Goal: Task Accomplishment & Management: Manage account settings

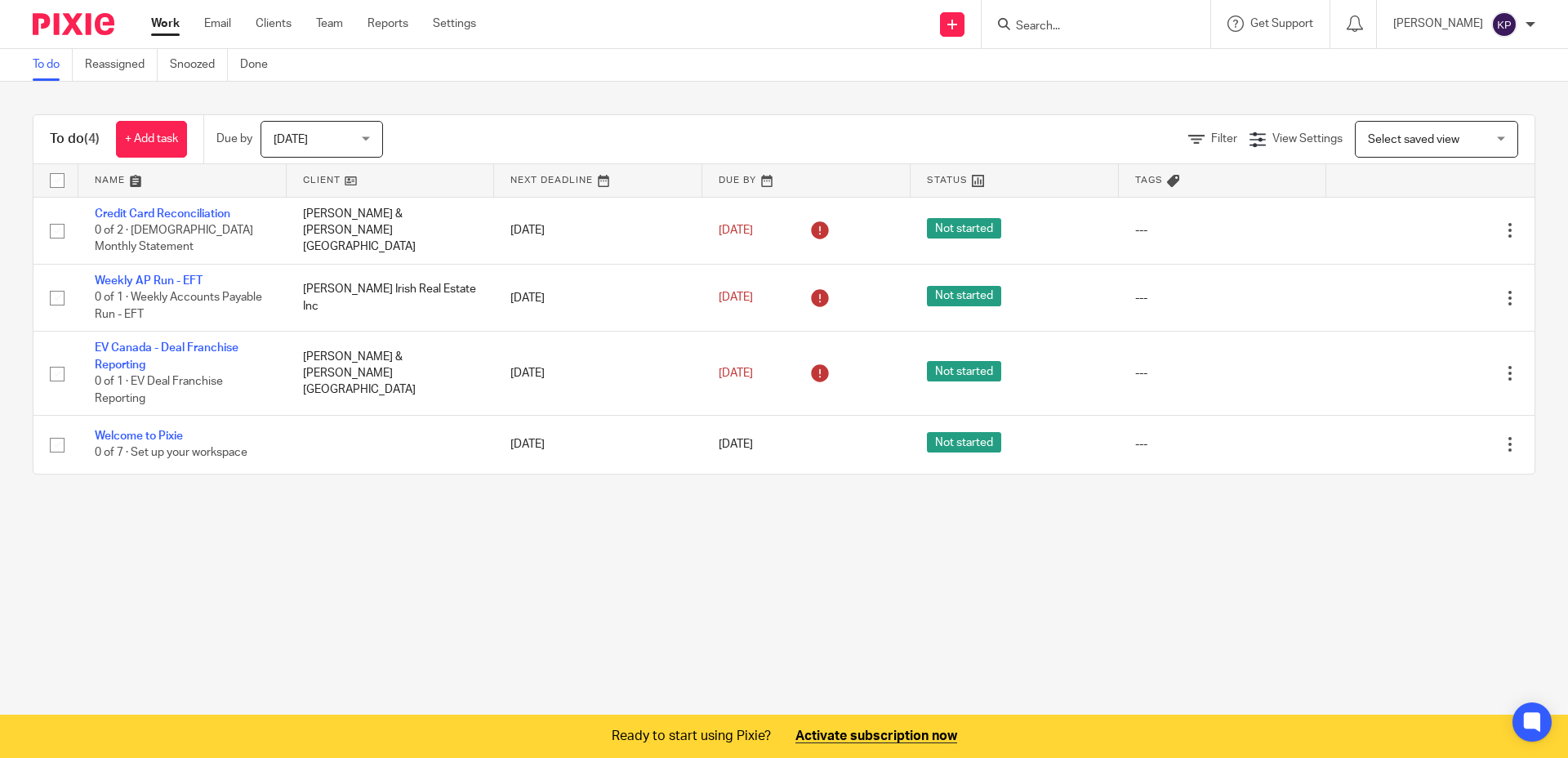
click at [1509, 22] on img at bounding box center [1505, 24] width 26 height 26
click at [1484, 62] on span "My profile" at bounding box center [1467, 65] width 51 height 11
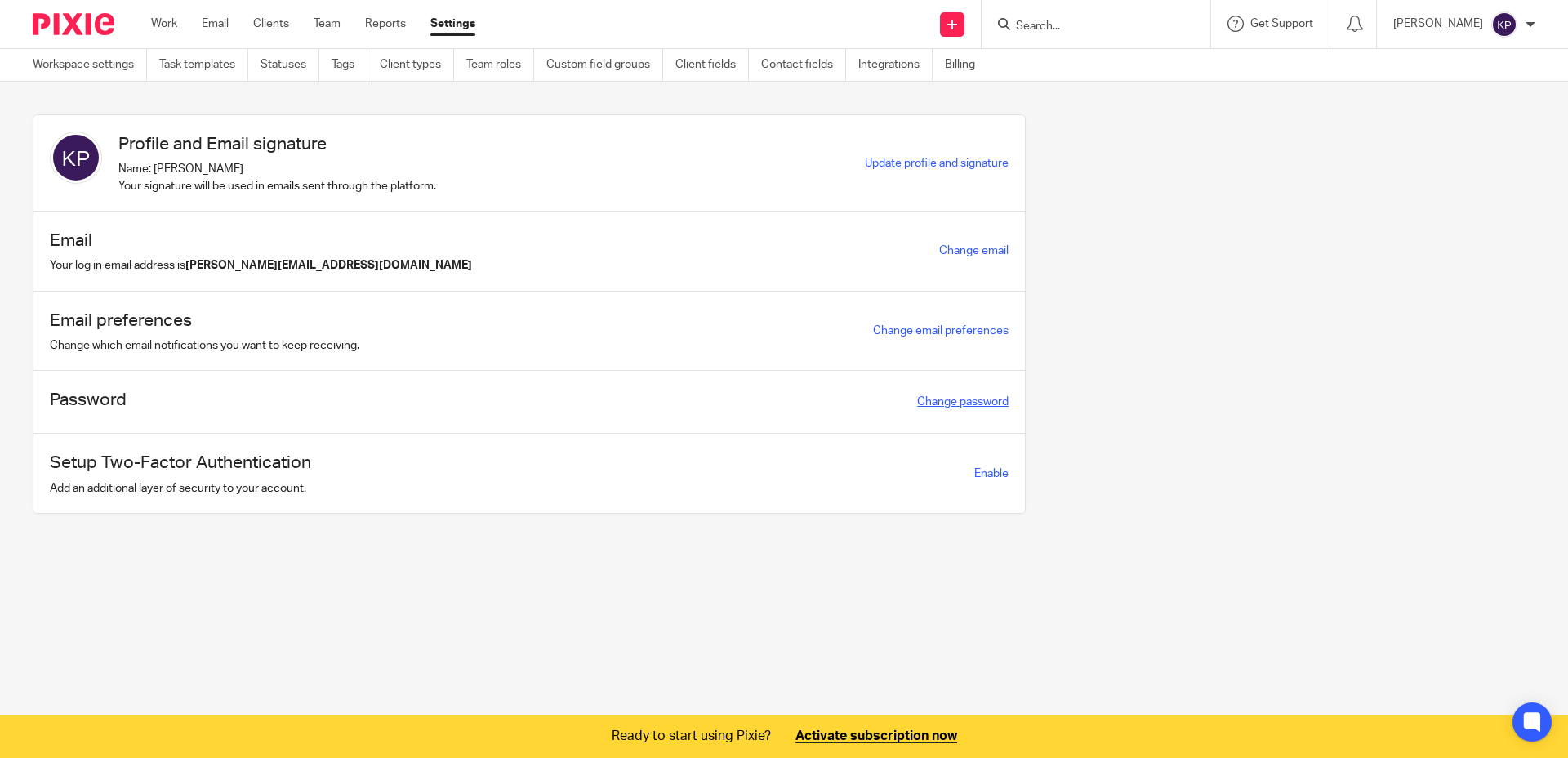
click at [921, 401] on link "Change password" at bounding box center [963, 401] width 91 height 11
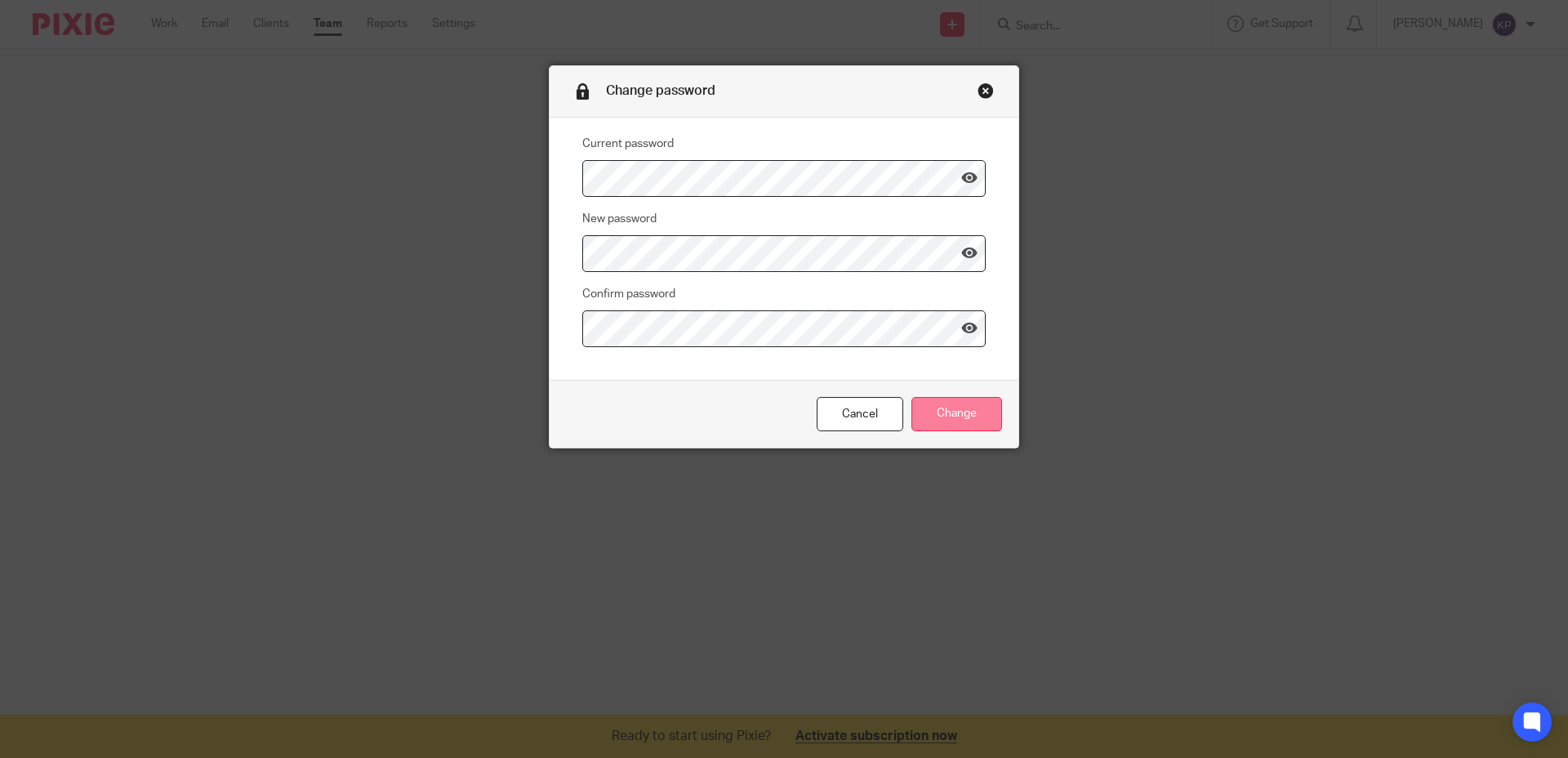
click at [943, 420] on input "Change" at bounding box center [956, 414] width 91 height 35
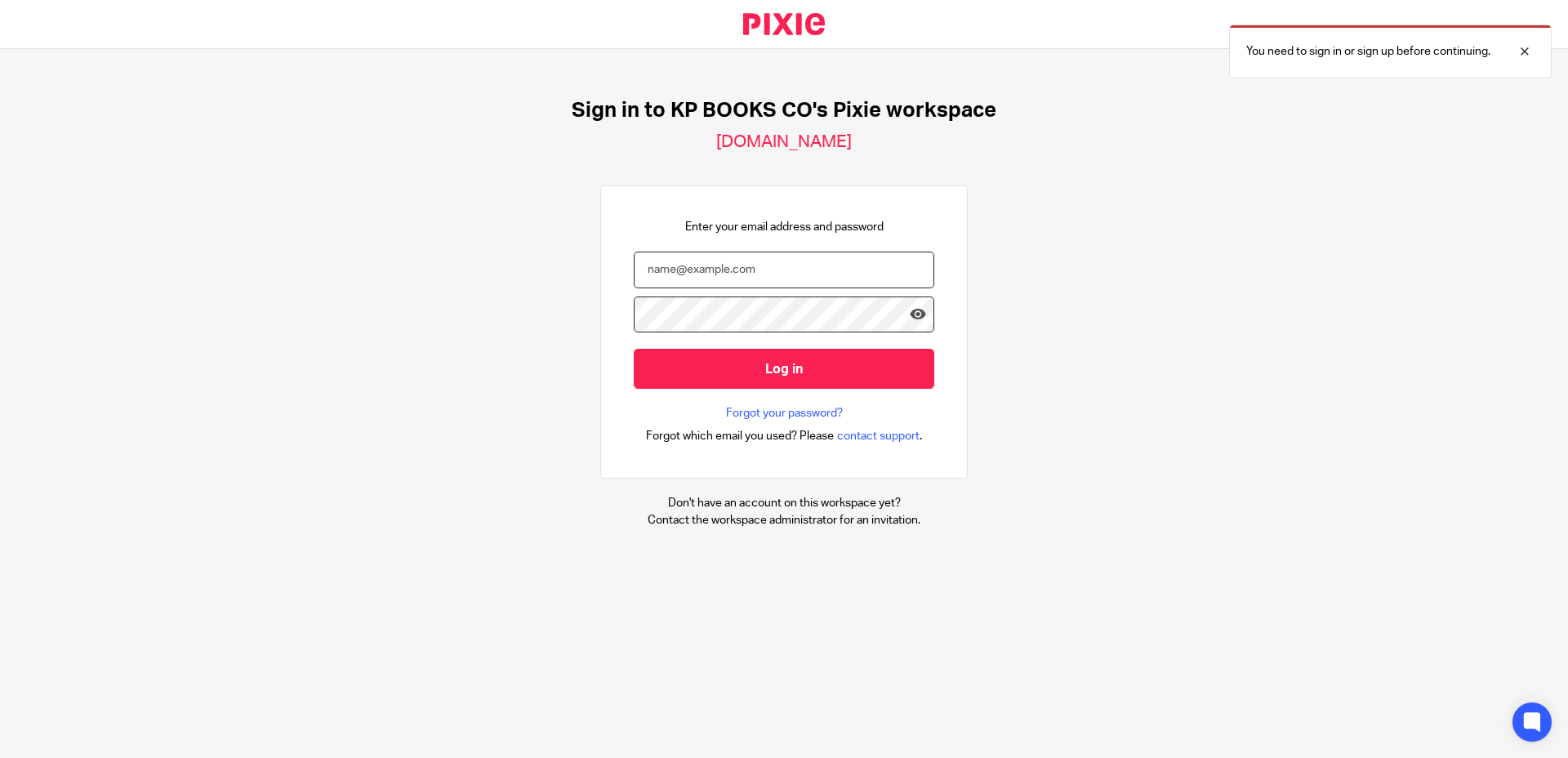
click at [766, 281] on input "email" at bounding box center [784, 270] width 300 height 37
type input "kelly@kpbooksco.com"
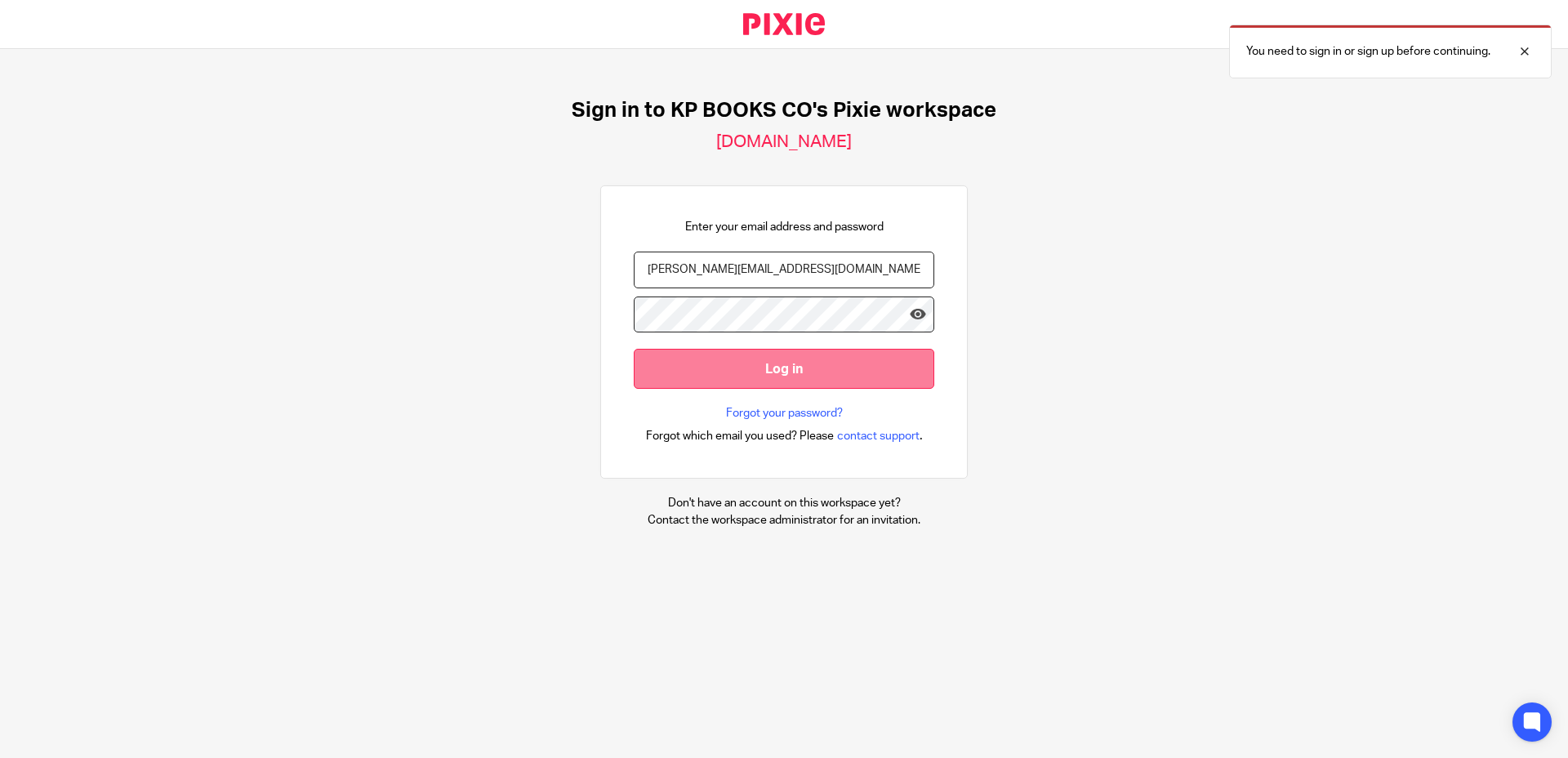
click at [785, 361] on input "Log in" at bounding box center [784, 369] width 300 height 40
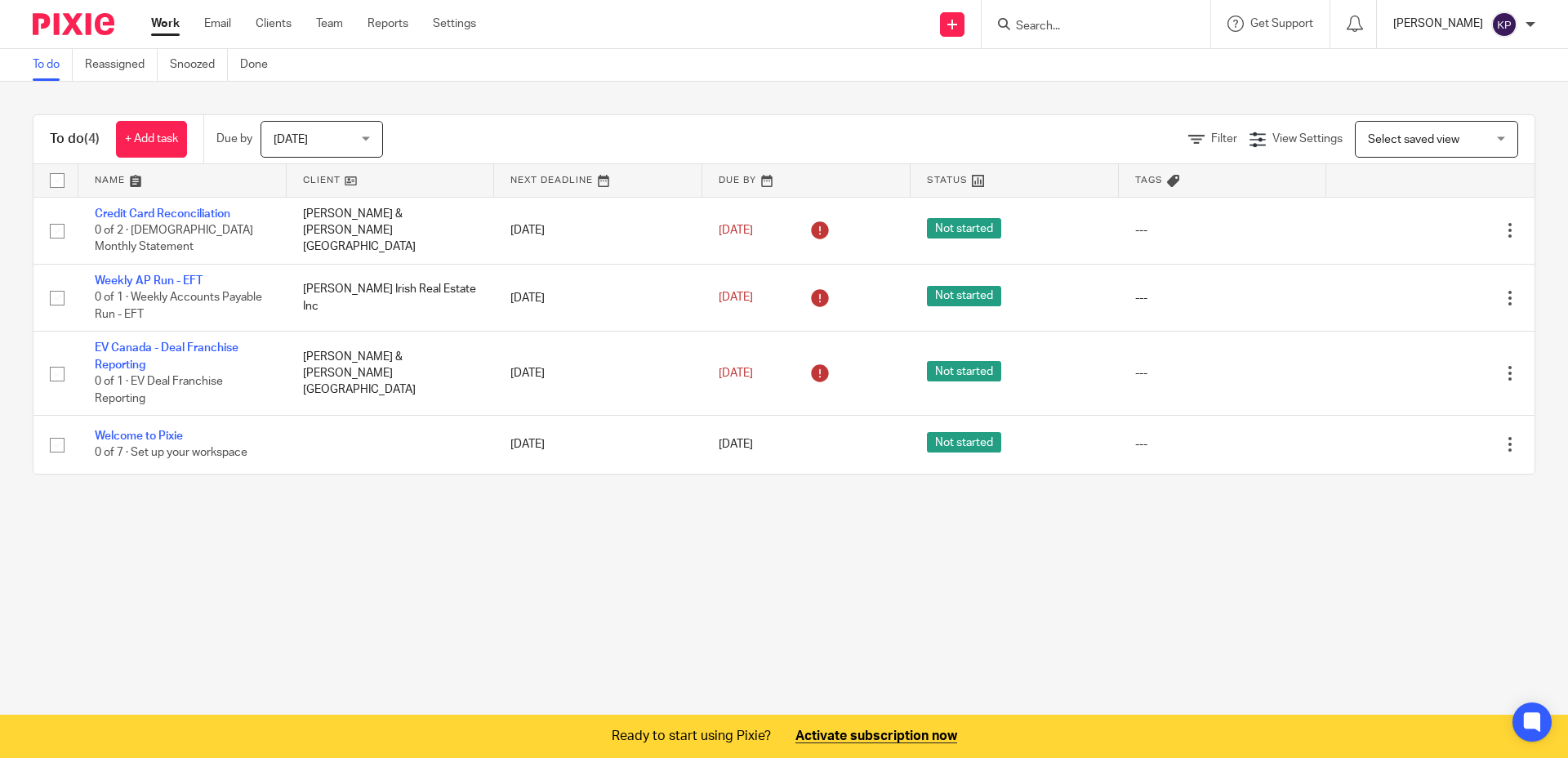
click at [1430, 26] on p "[PERSON_NAME]" at bounding box center [1439, 23] width 90 height 16
click at [1444, 90] on span "Email integration" at bounding box center [1484, 89] width 85 height 11
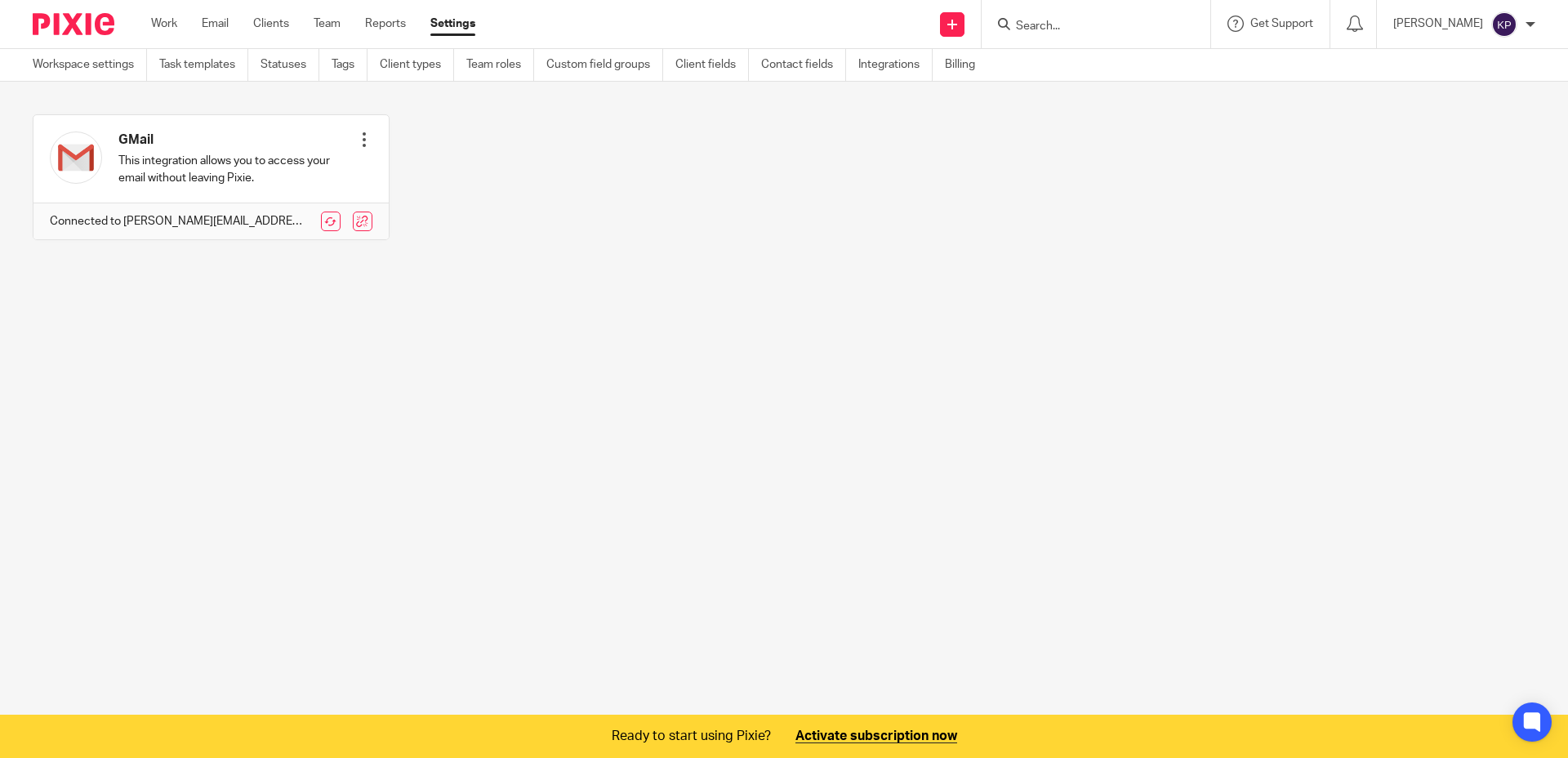
click at [546, 256] on div "GMail This integration allows you to access your email without leaving Pixie. R…" at bounding box center [771, 190] width 1528 height 150
click at [887, 66] on link "Integrations" at bounding box center [896, 65] width 74 height 32
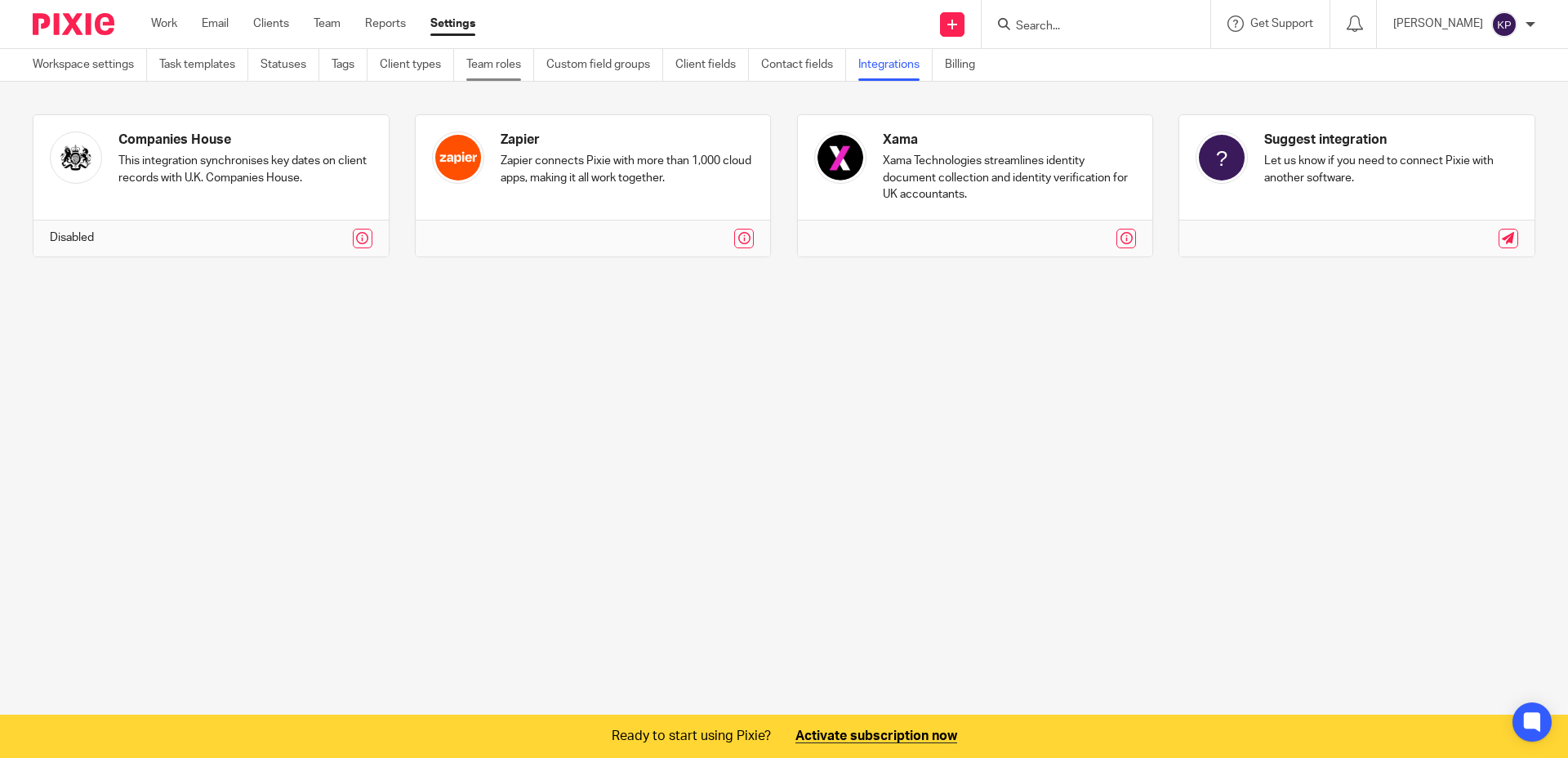
click at [505, 66] on link "Team roles" at bounding box center [501, 65] width 68 height 32
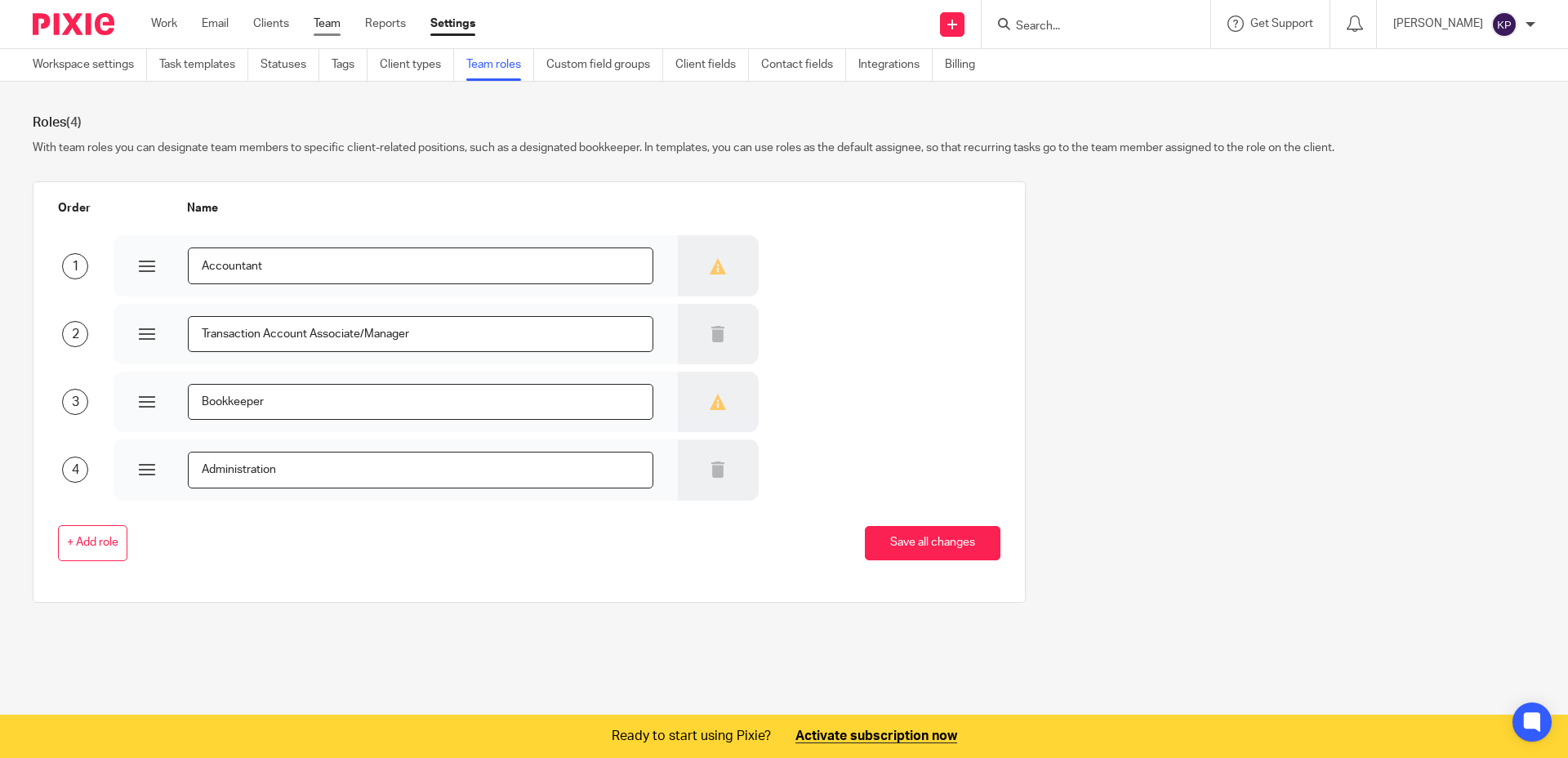
click at [327, 29] on link "Team" at bounding box center [326, 23] width 27 height 16
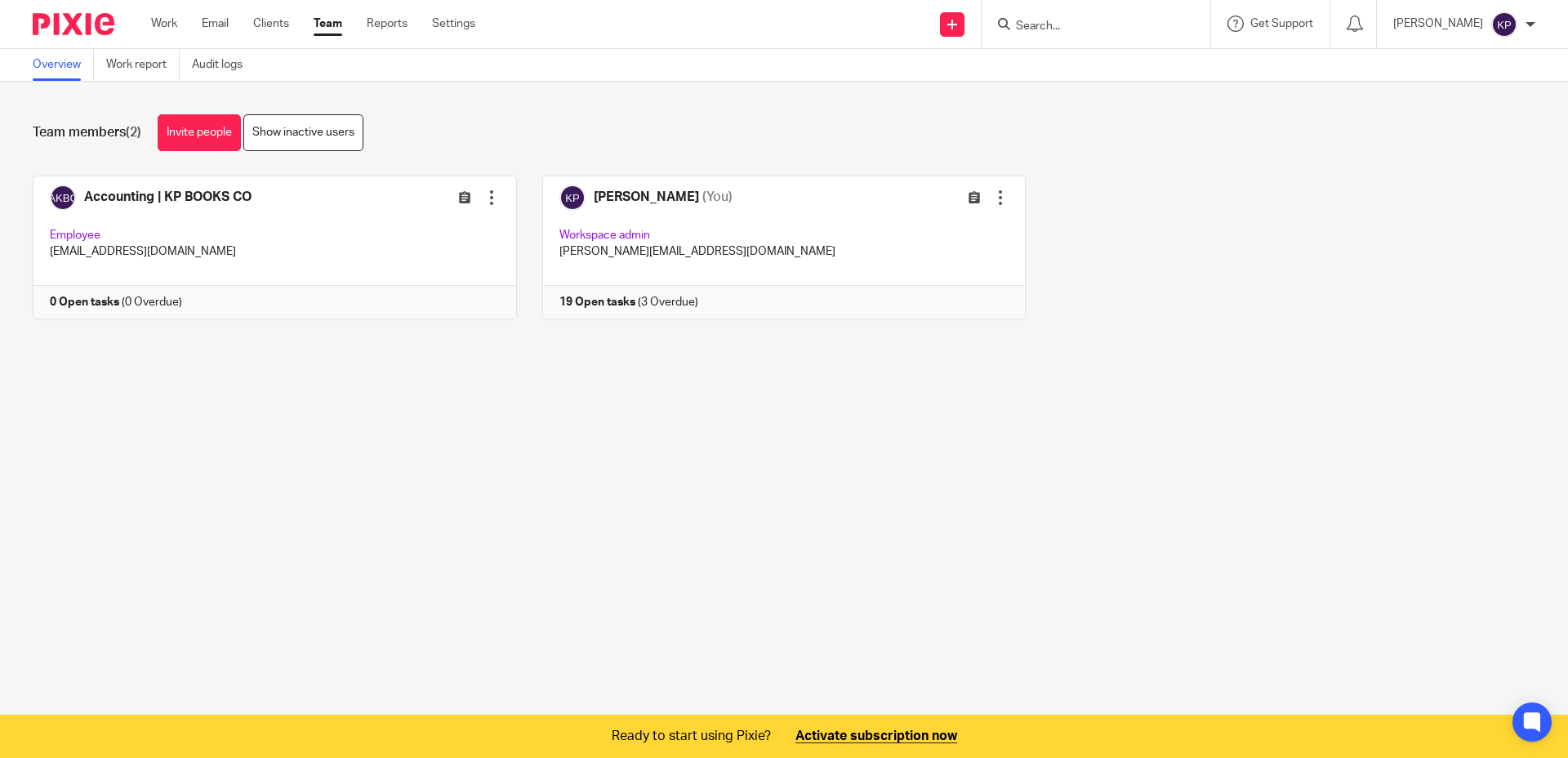
click at [476, 129] on div "Team members (2) Invite people Show inactive users" at bounding box center [784, 133] width 1503 height 37
click at [436, 25] on link "Settings" at bounding box center [454, 23] width 43 height 16
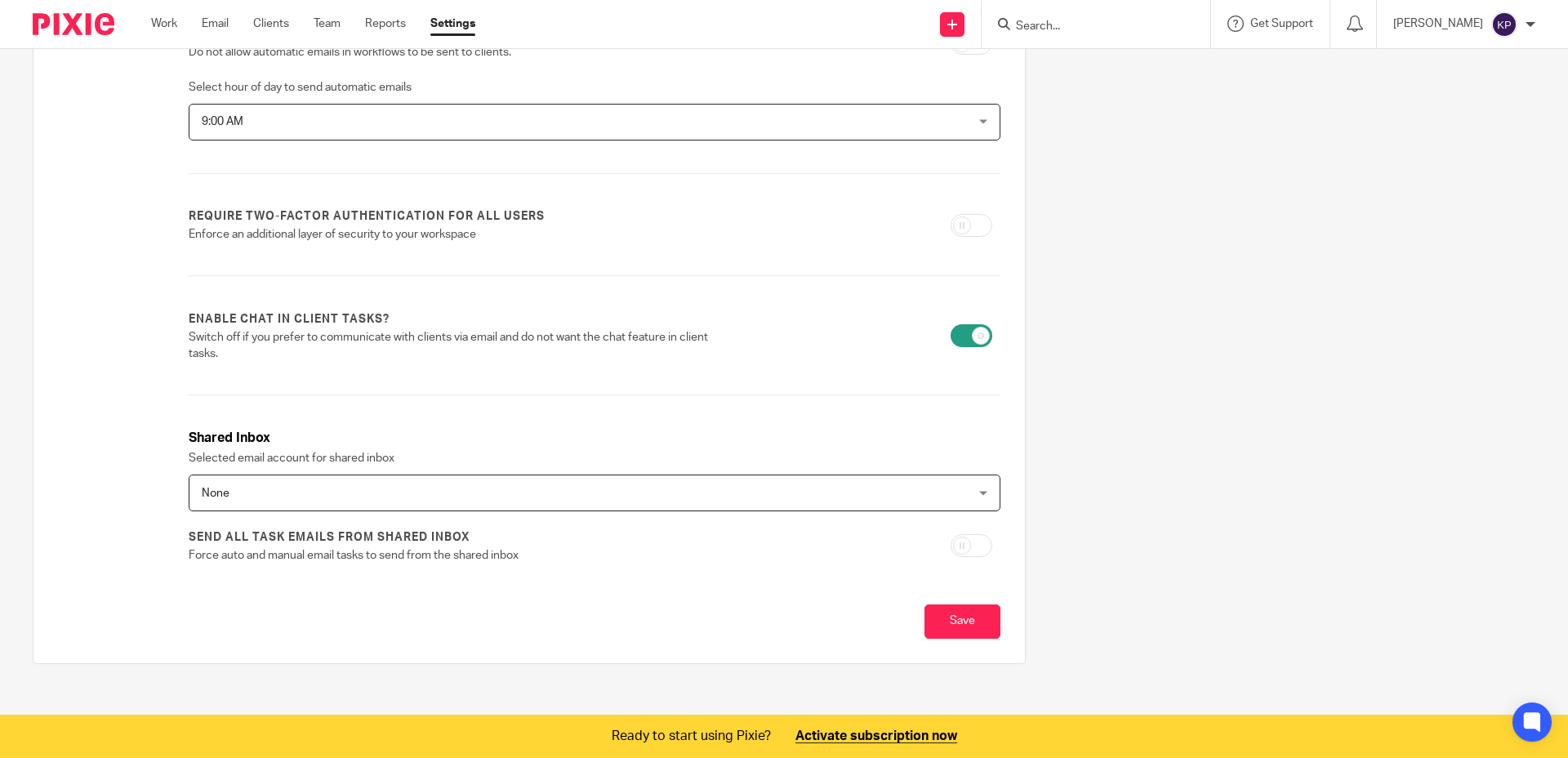
scroll to position [441, 0]
click at [570, 472] on span "None" at bounding box center [521, 489] width 639 height 35
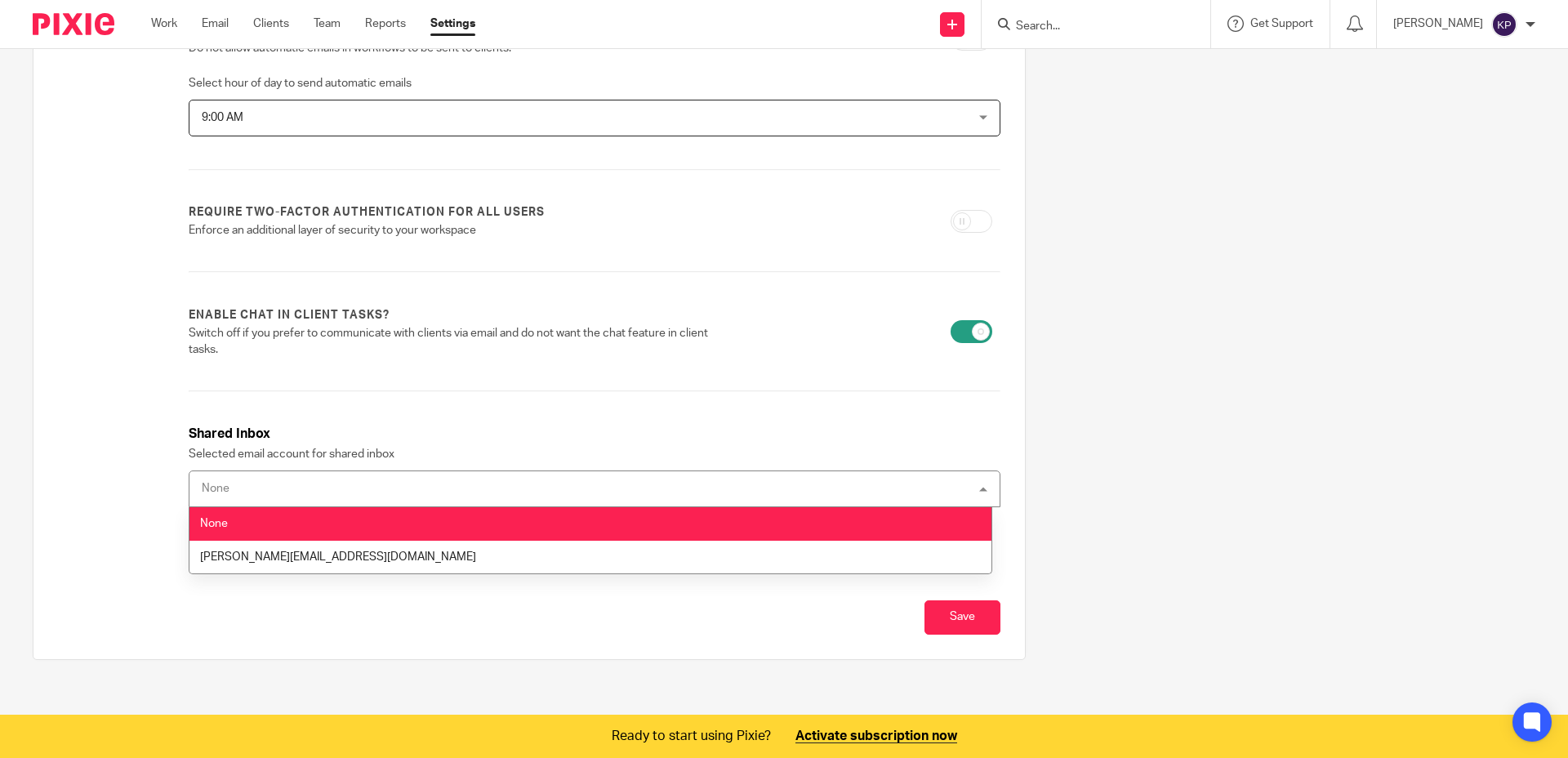
click at [453, 443] on h3 "Shared Inbox" at bounding box center [595, 434] width 812 height 19
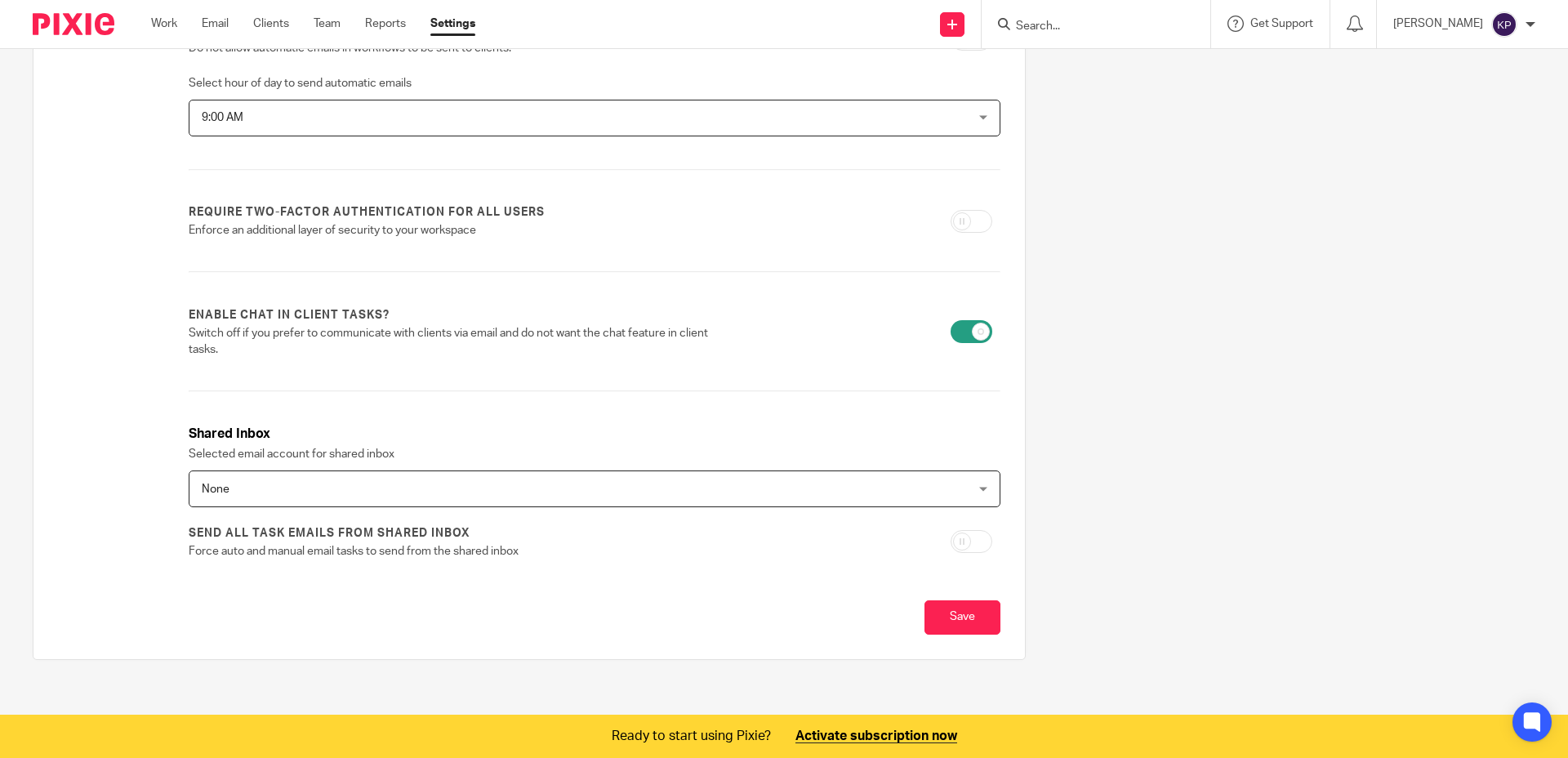
click at [951, 540] on input "checkbox" at bounding box center [972, 541] width 41 height 23
checkbox input "true"
click at [344, 480] on span "None" at bounding box center [521, 489] width 639 height 35
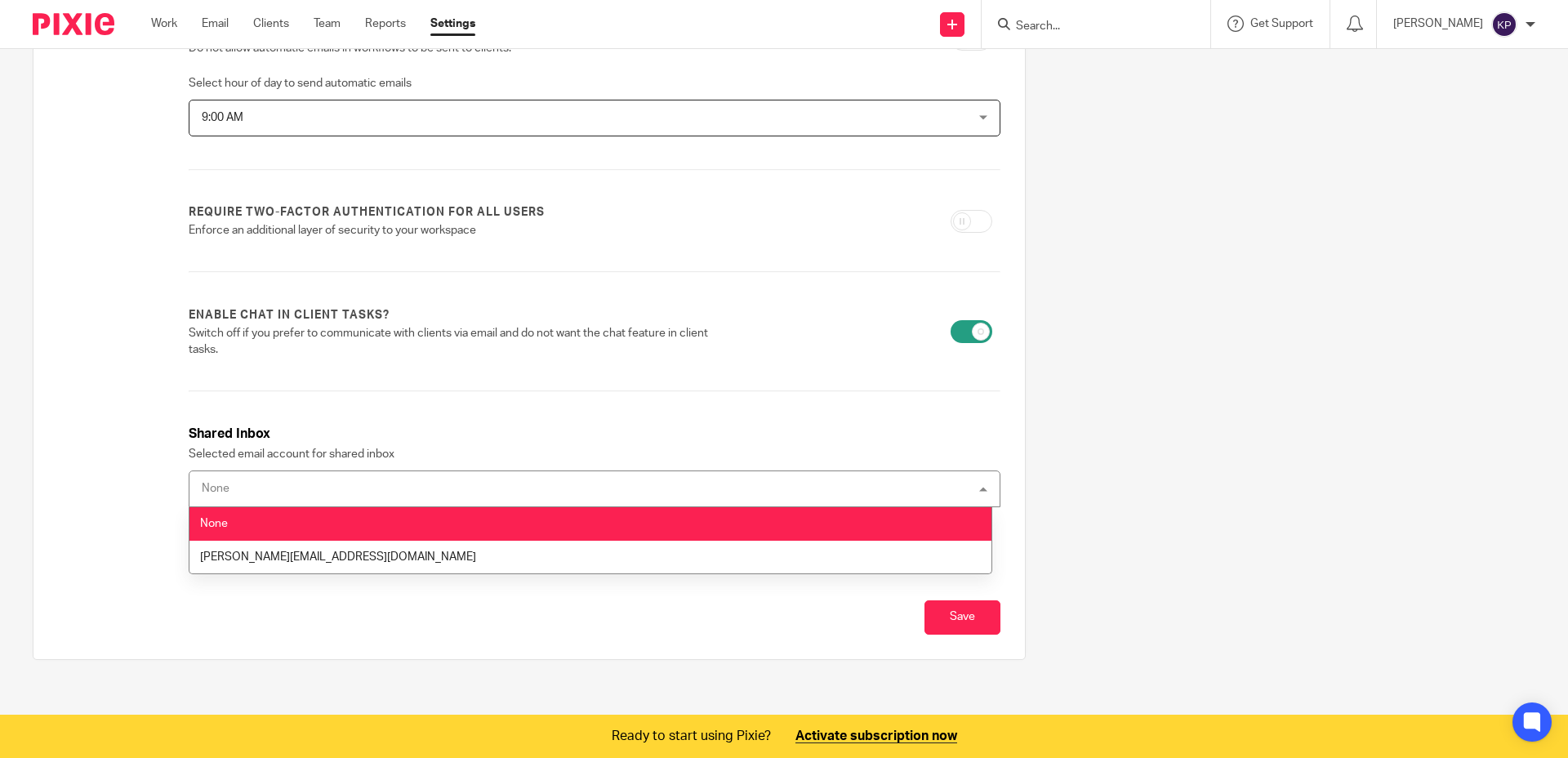
click at [401, 433] on h3 "Shared Inbox" at bounding box center [595, 434] width 812 height 19
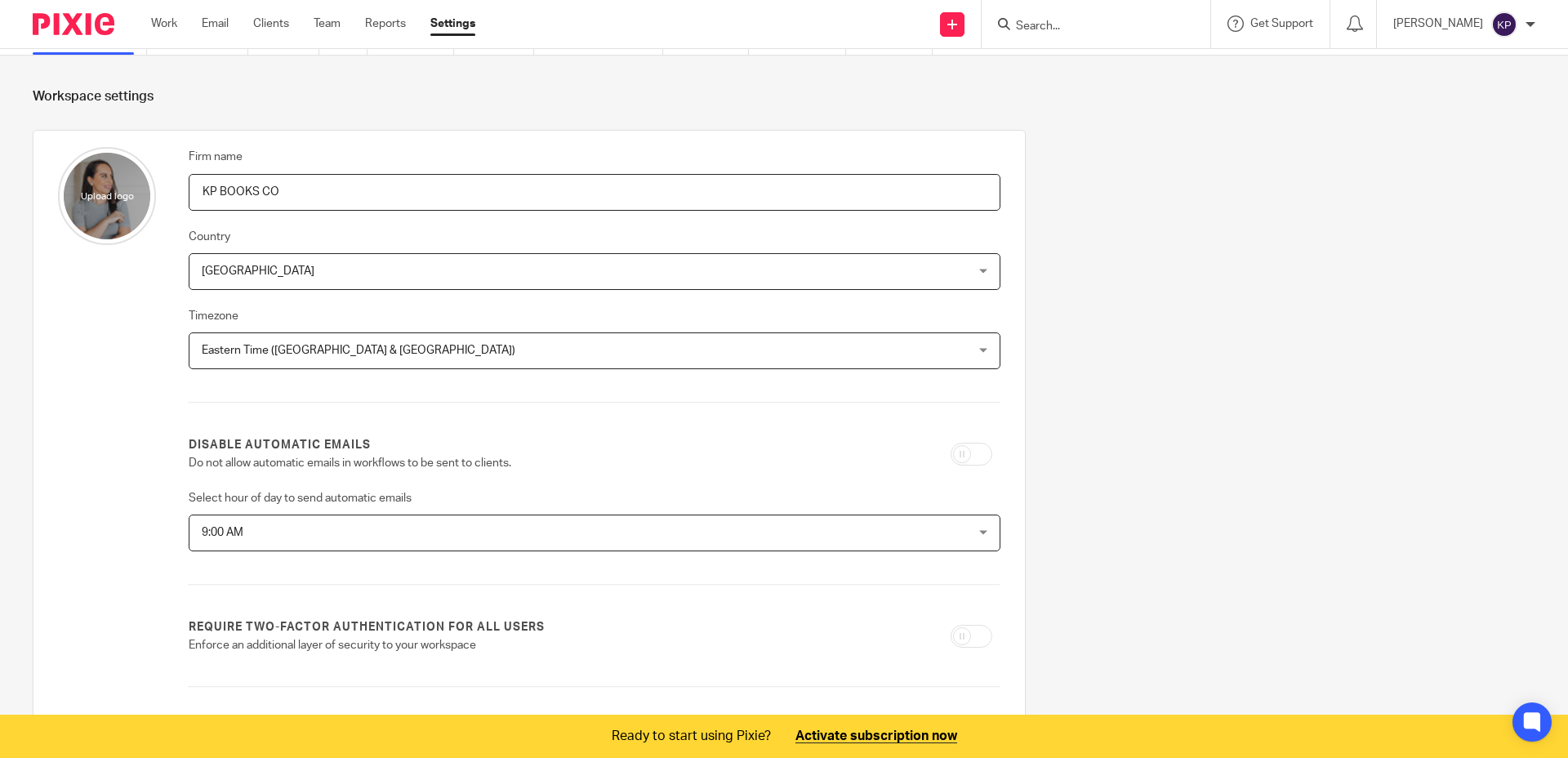
scroll to position [0, 0]
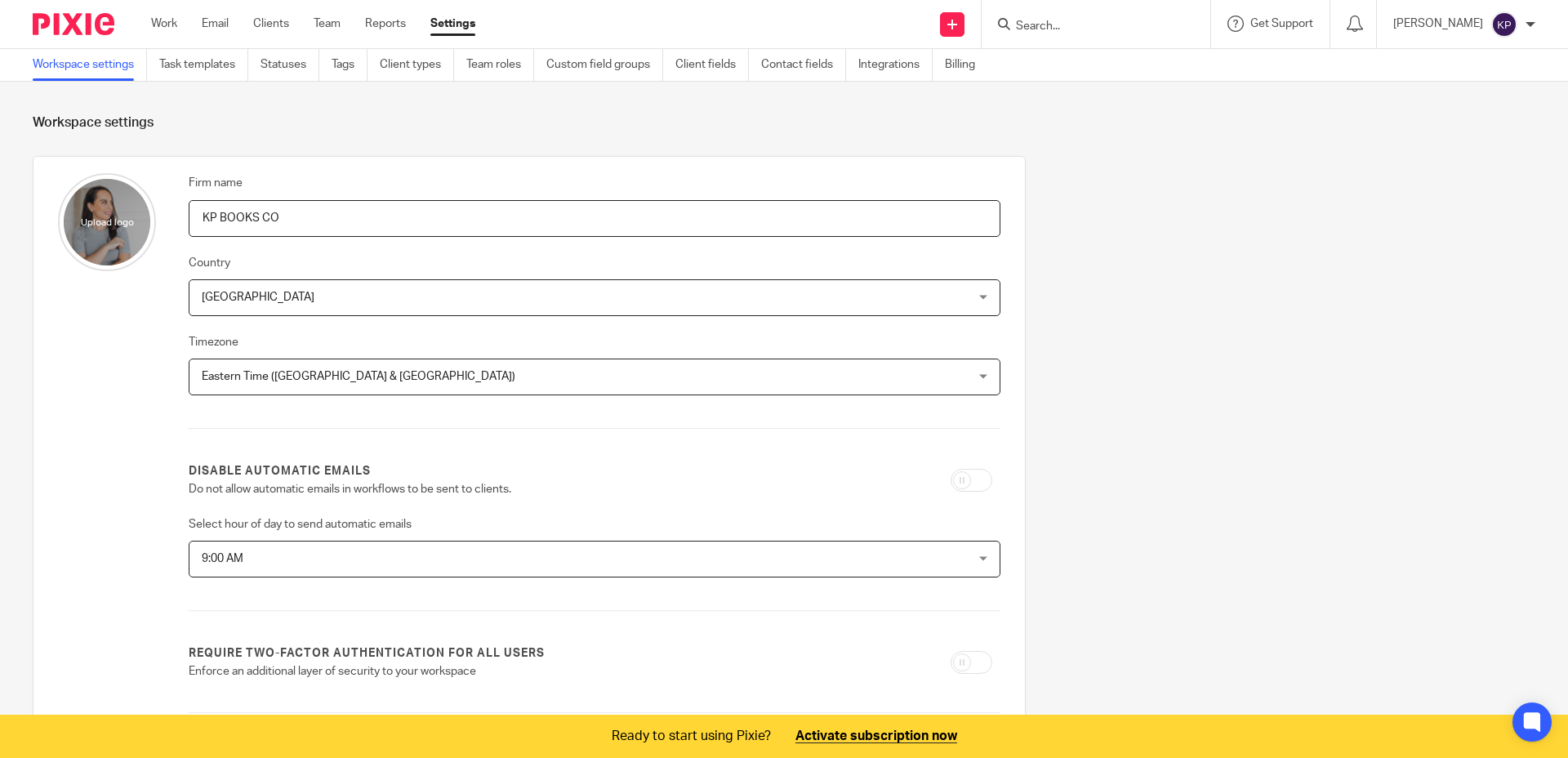
click at [1505, 23] on img at bounding box center [1505, 24] width 26 height 26
click at [1455, 116] on span "Logout" at bounding box center [1460, 113] width 37 height 11
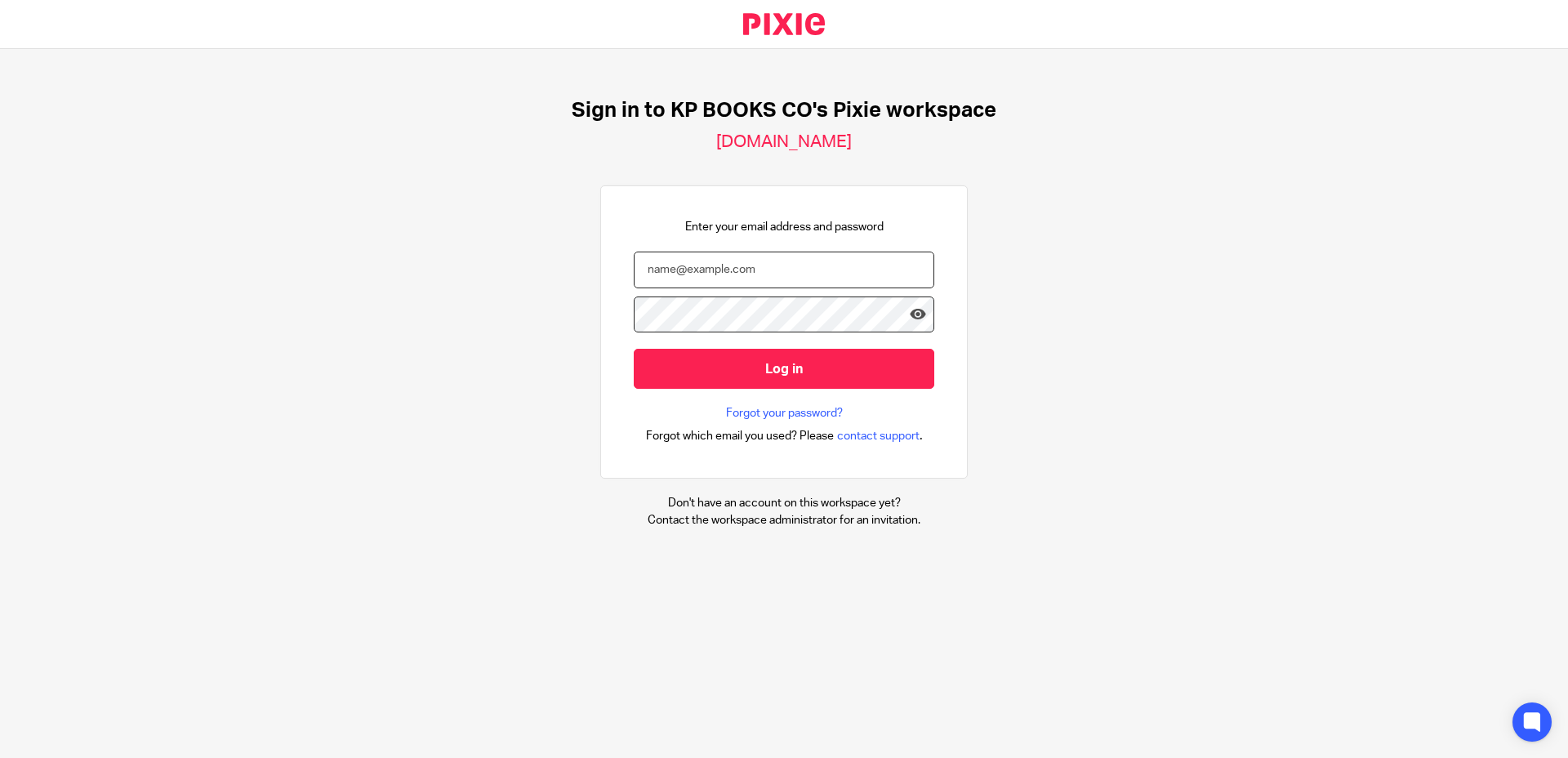
click at [663, 269] on input "email" at bounding box center [784, 270] width 300 height 37
type input "[EMAIL_ADDRESS][DOMAIN_NAME]"
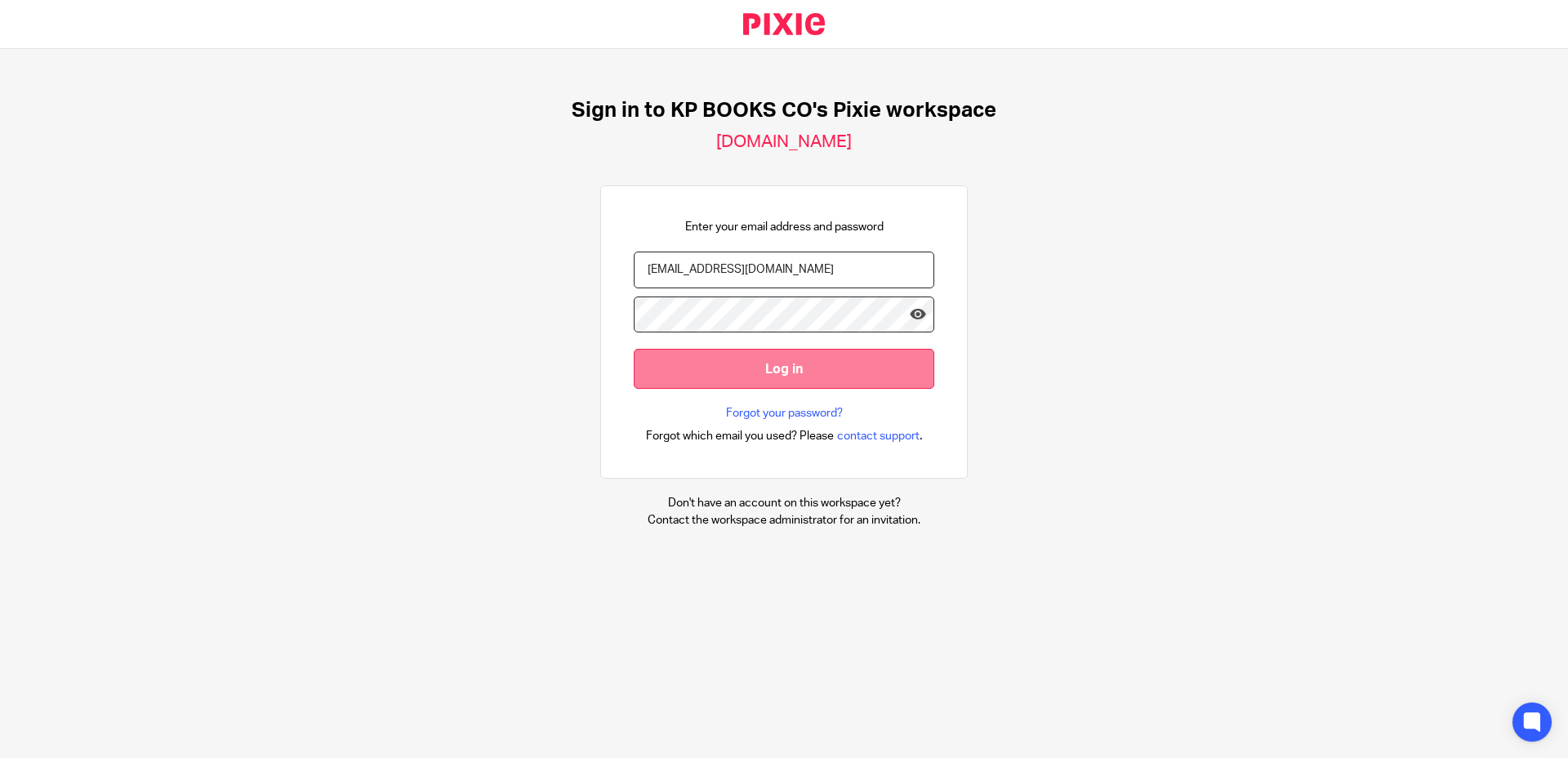
click at [728, 381] on input "Log in" at bounding box center [784, 369] width 300 height 40
